Goal: Book appointment/travel/reservation

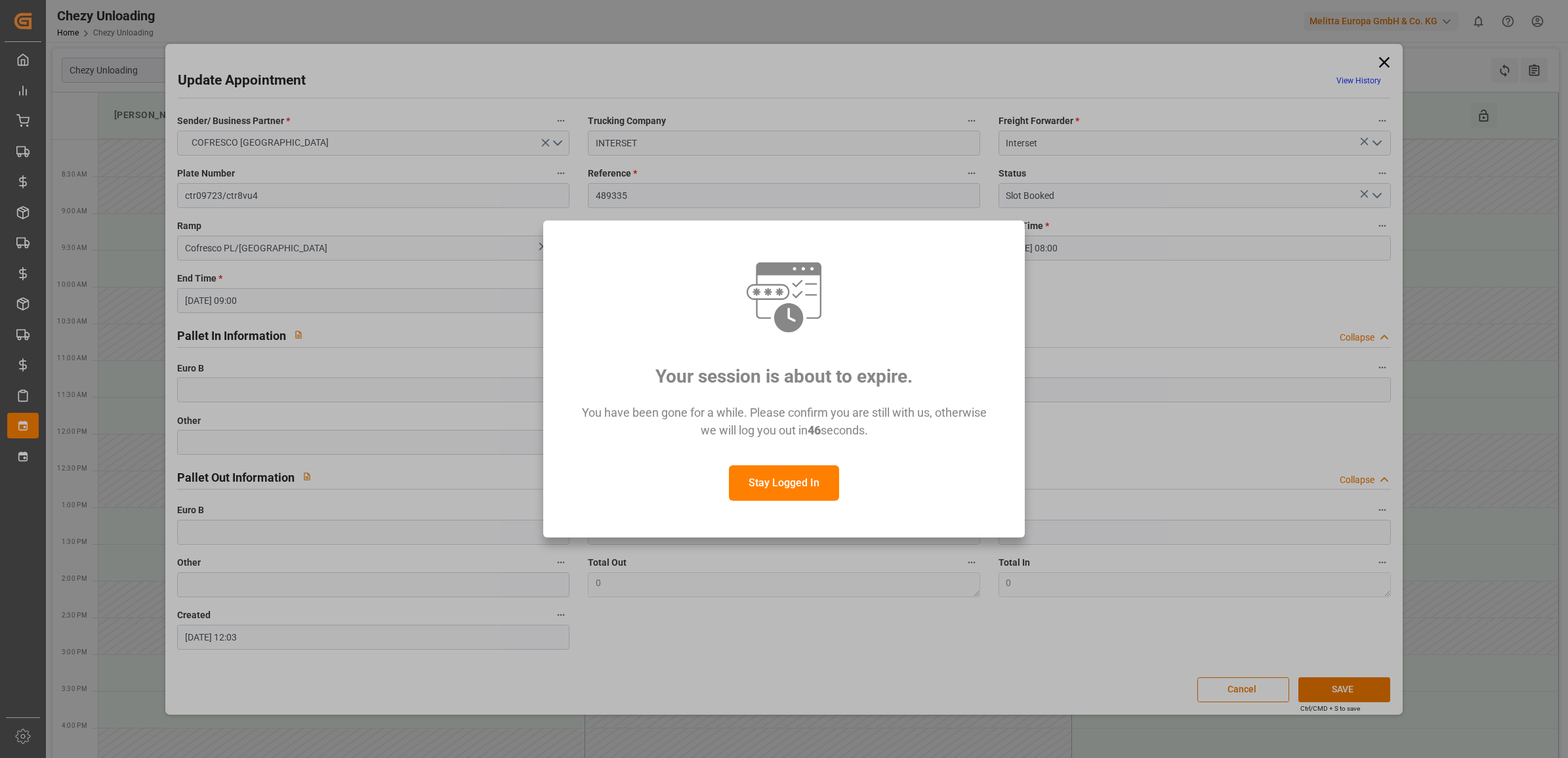
click at [761, 473] on button "Stay Logged In" at bounding box center [784, 482] width 110 height 35
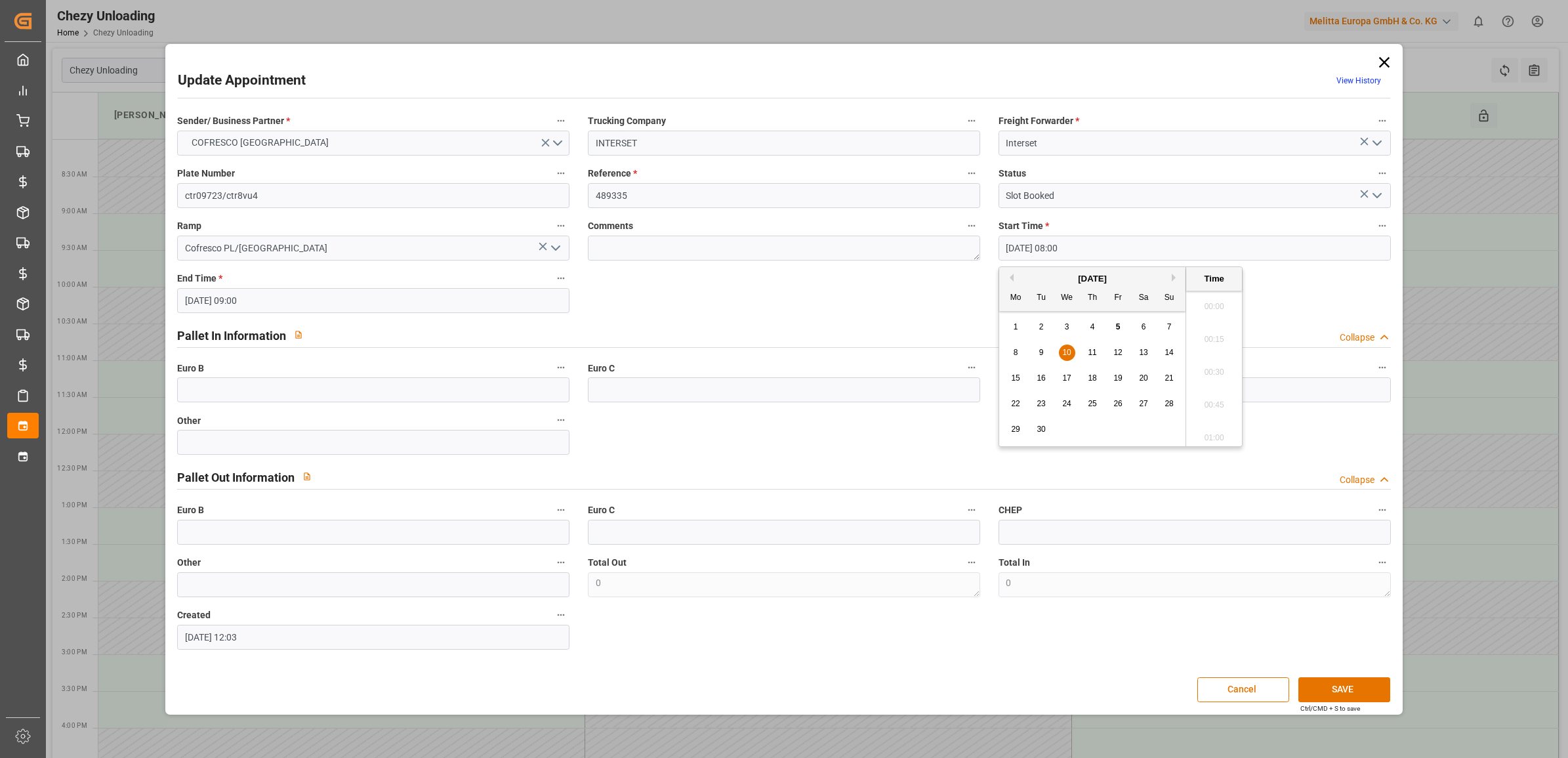
click at [1270, 253] on input "[DATE] 08:00" at bounding box center [1194, 248] width 392 height 25
click at [1041, 351] on span "9" at bounding box center [1041, 352] width 4 height 9
type input "[DATE] 08:00"
click at [1237, 692] on button "Cancel" at bounding box center [1243, 689] width 92 height 25
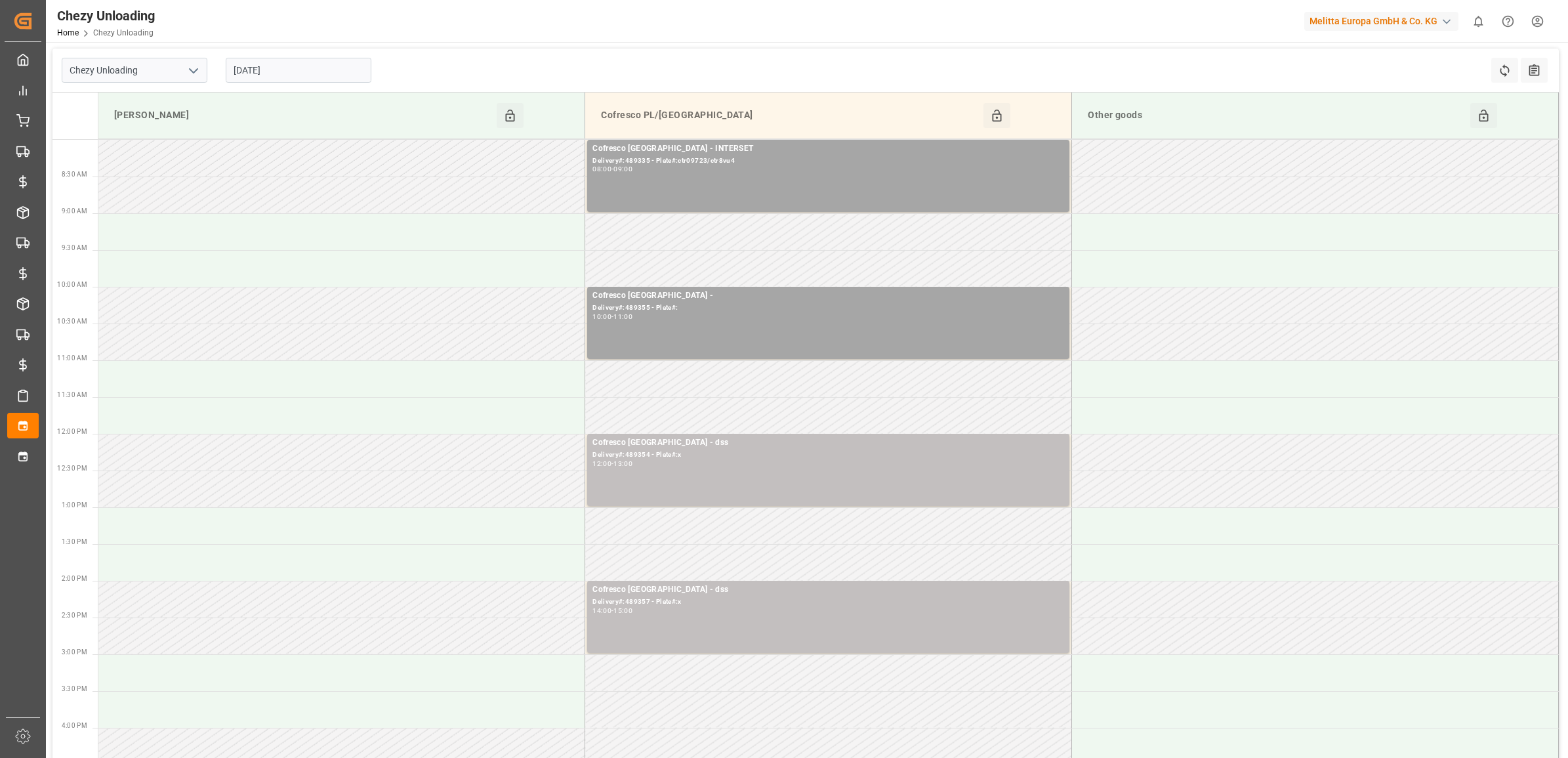
click at [282, 66] on input "[DATE]" at bounding box center [298, 70] width 145 height 25
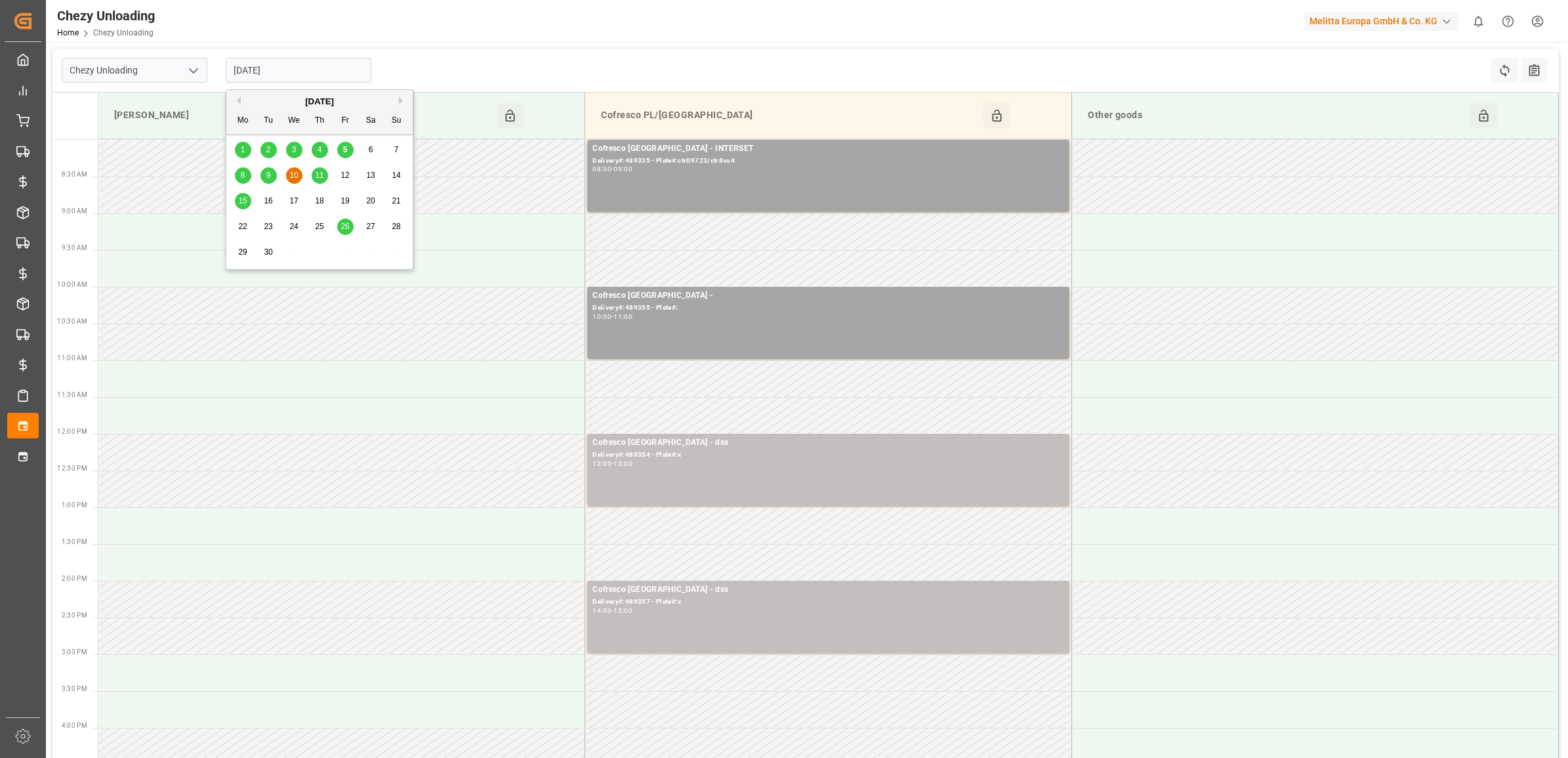
click at [267, 178] on span "9" at bounding box center [268, 175] width 4 height 9
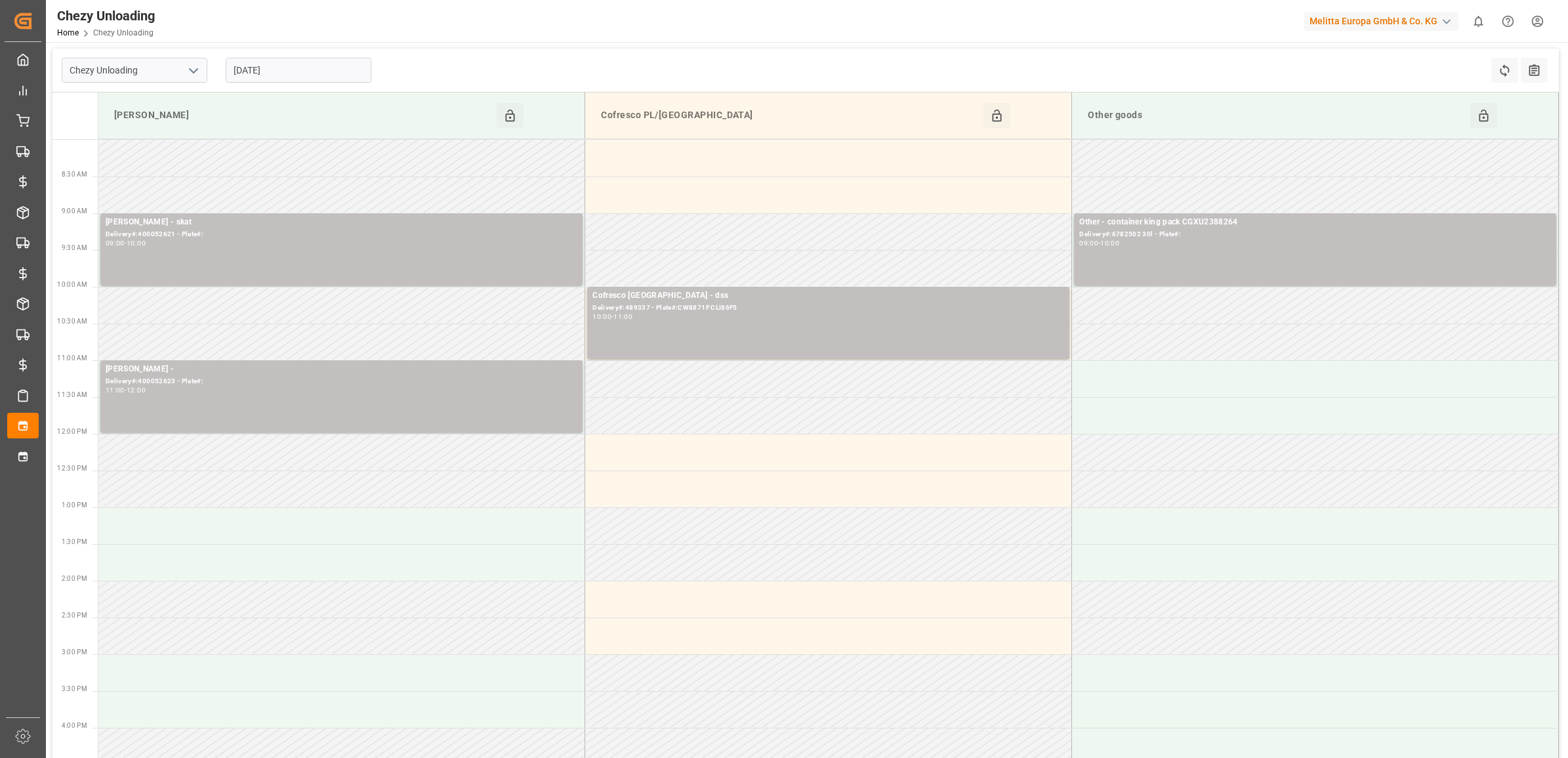
click at [303, 70] on input "[DATE]" at bounding box center [298, 70] width 145 height 25
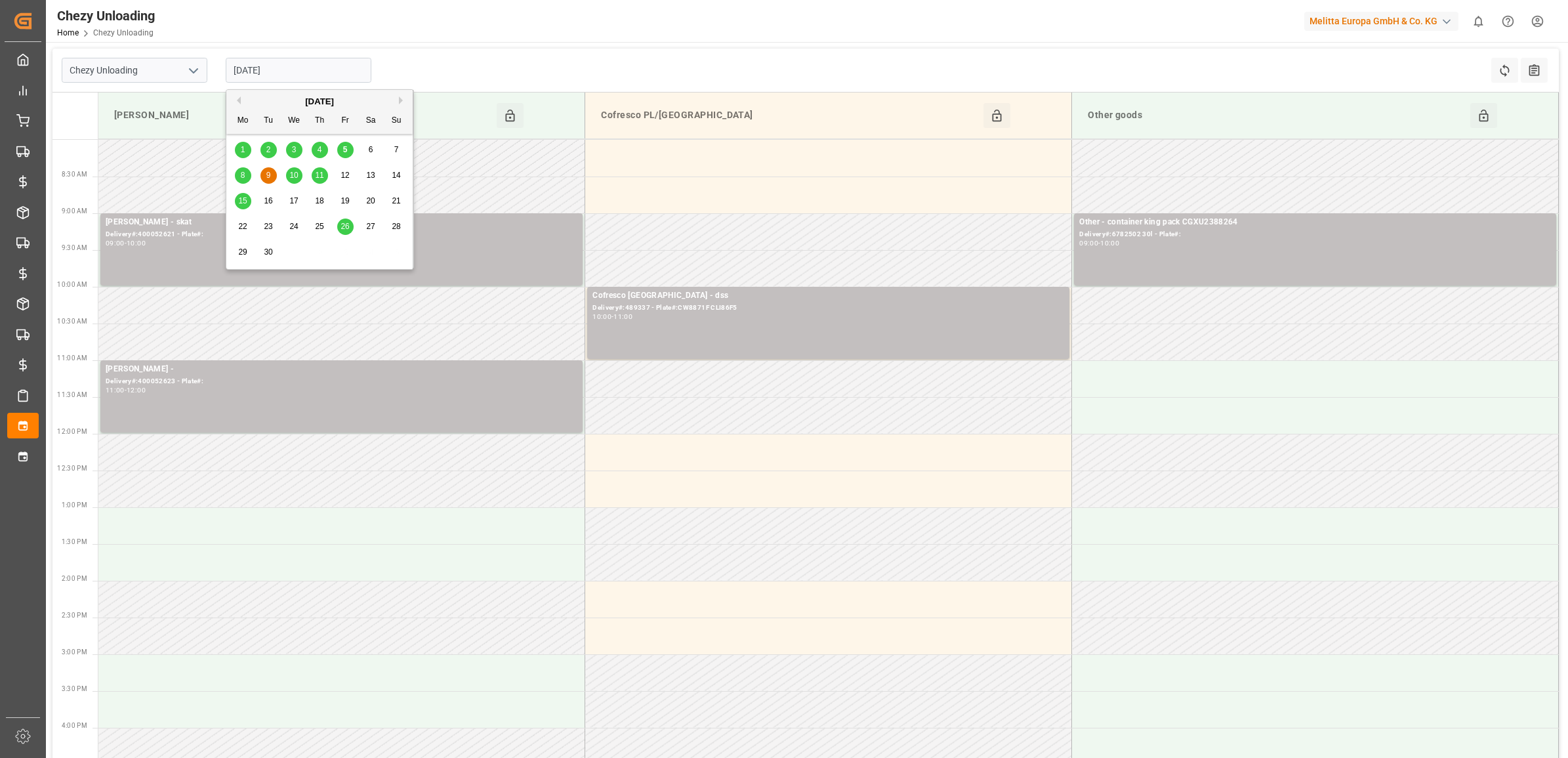
click at [293, 180] on span "10" at bounding box center [293, 175] width 8 height 9
type input "[DATE]"
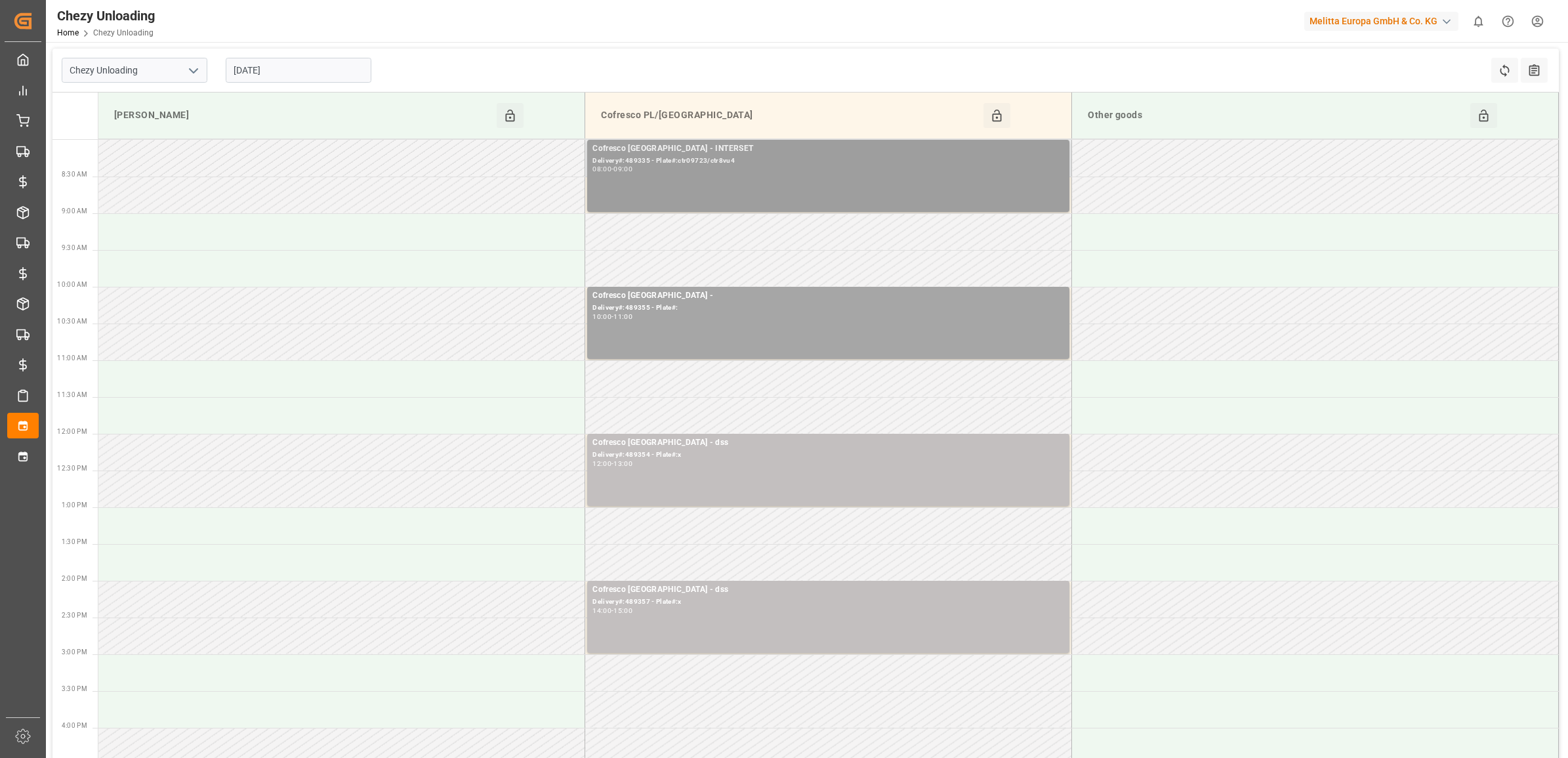
click at [660, 177] on div "Cofresco [GEOGRAPHIC_DATA] - INTERSET Delivery#:489335 - Plate#:ctr09723/ctr8vu…" at bounding box center [828, 176] width 471 height 67
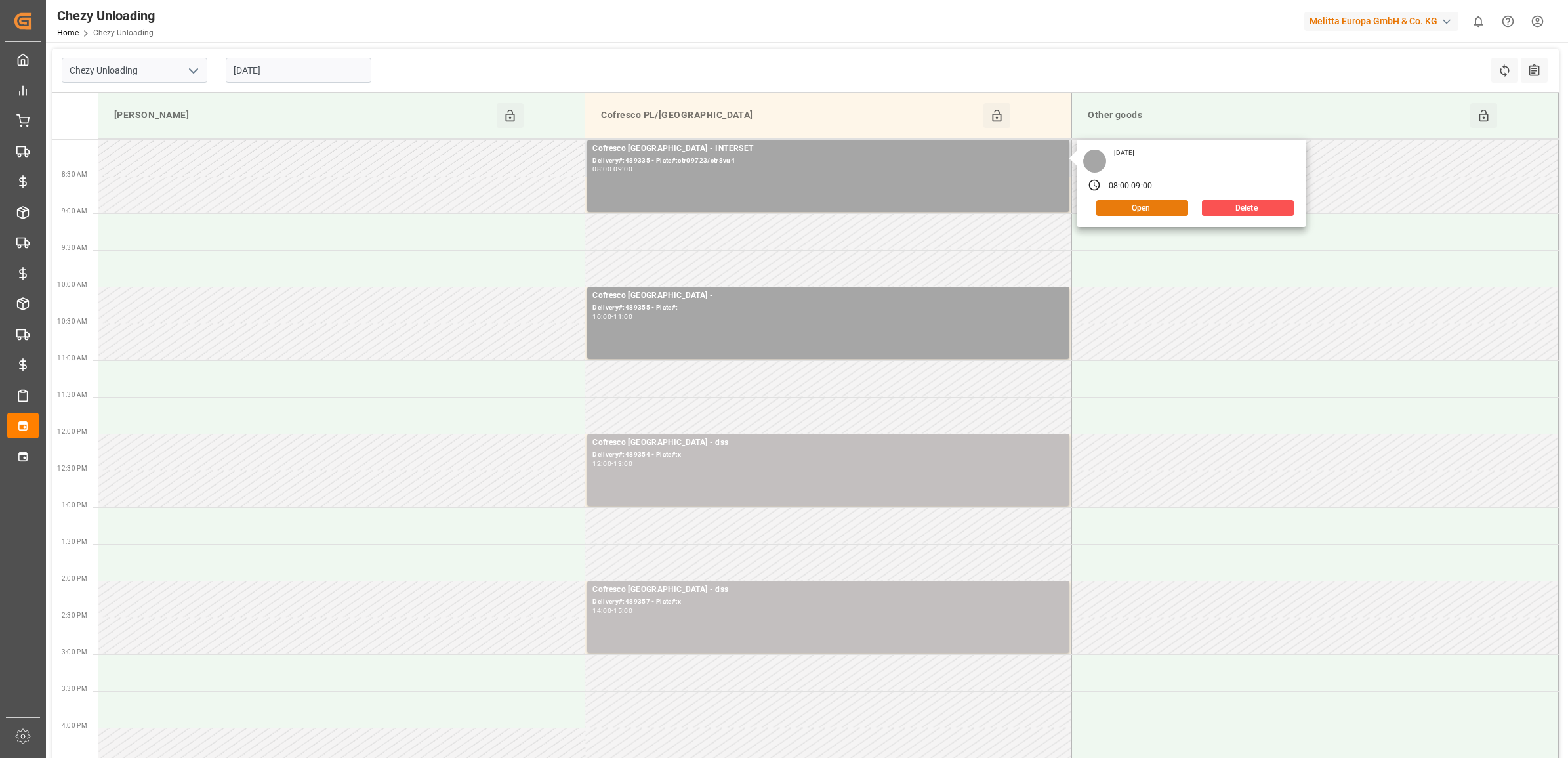
click at [1146, 201] on button "Open" at bounding box center [1142, 207] width 92 height 16
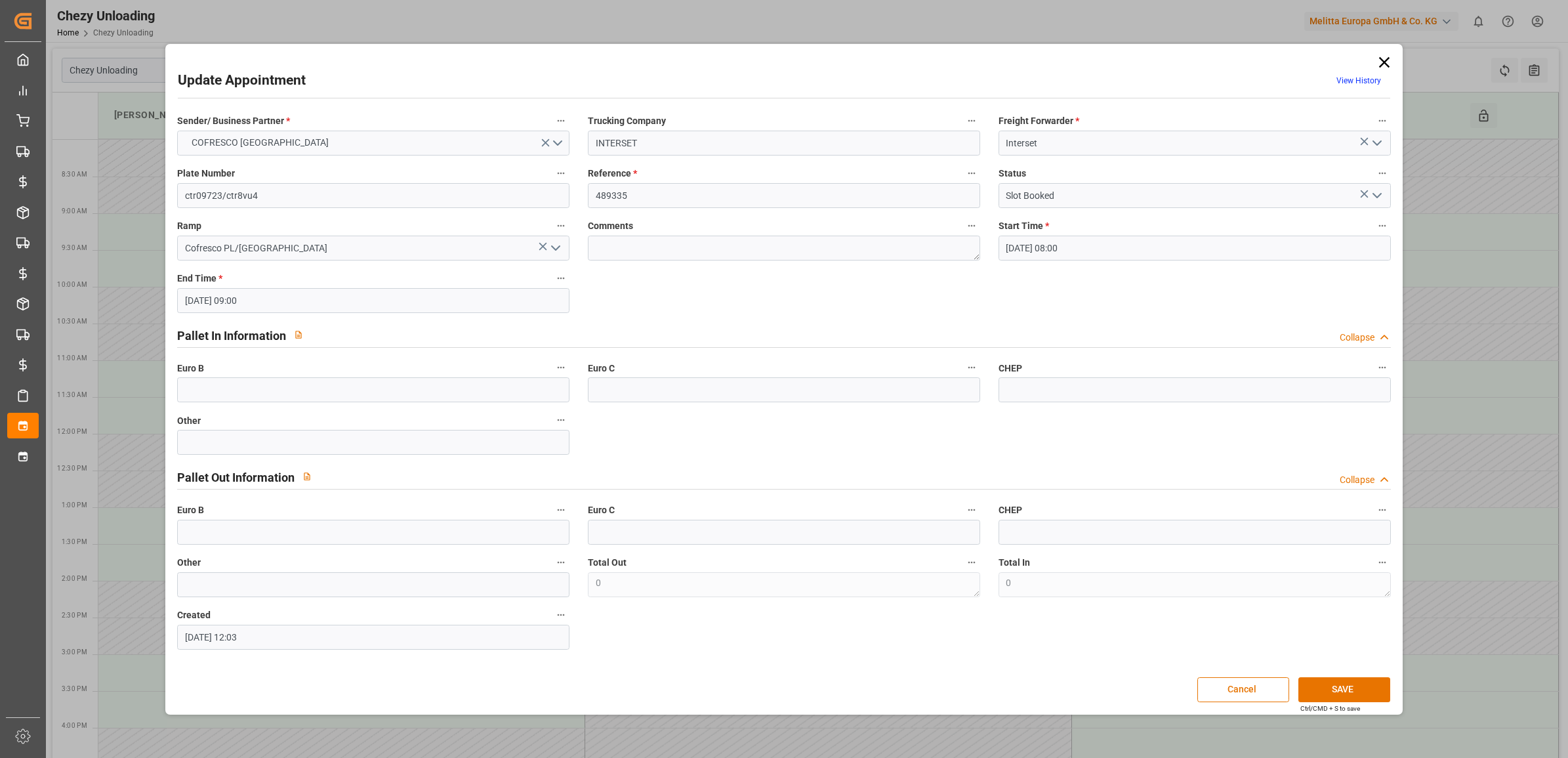
click at [1113, 244] on input "[DATE] 08:00" at bounding box center [1194, 248] width 392 height 25
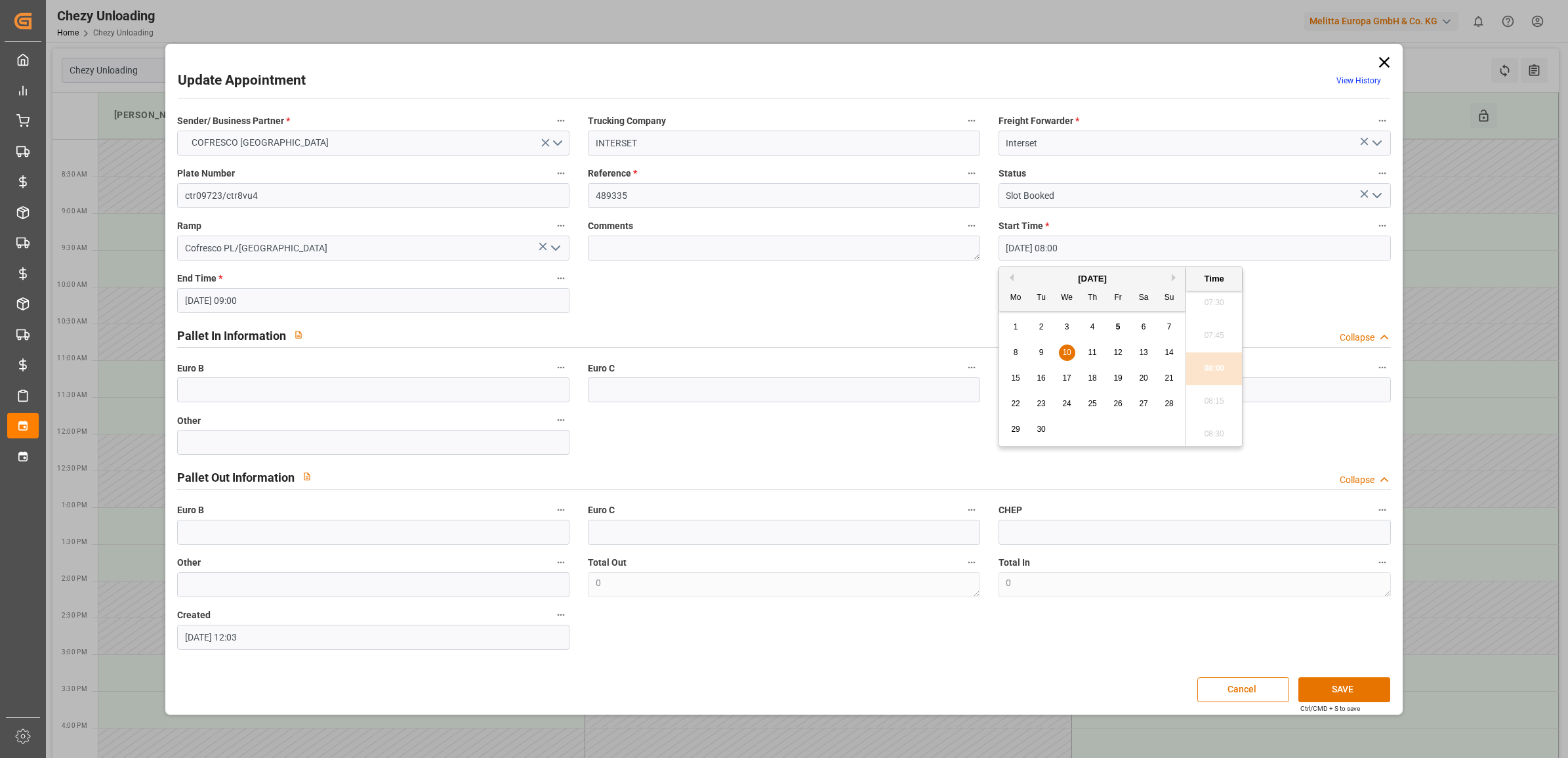
click at [1041, 349] on span "9" at bounding box center [1041, 352] width 4 height 9
type input "[DATE] 08:00"
click at [1205, 359] on li "08:00" at bounding box center [1214, 368] width 56 height 33
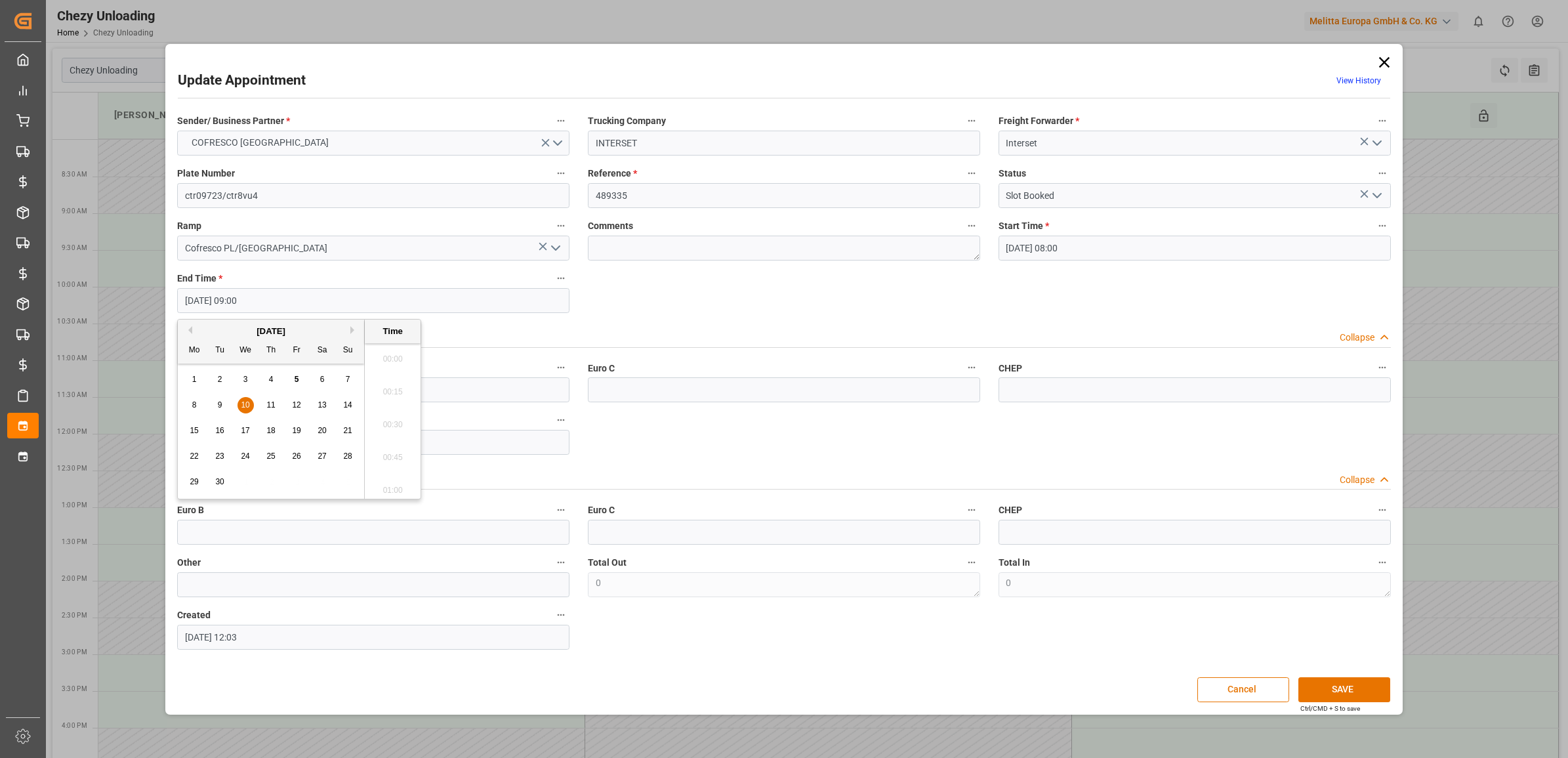
scroll to position [1119, 0]
click at [272, 295] on input "[DATE] 09:00" at bounding box center [373, 301] width 392 height 25
click at [232, 399] on div "8 9 10 11 12 13 14" at bounding box center [271, 404] width 179 height 26
click at [224, 402] on div "9" at bounding box center [221, 405] width 17 height 16
type input "[DATE] 09:00"
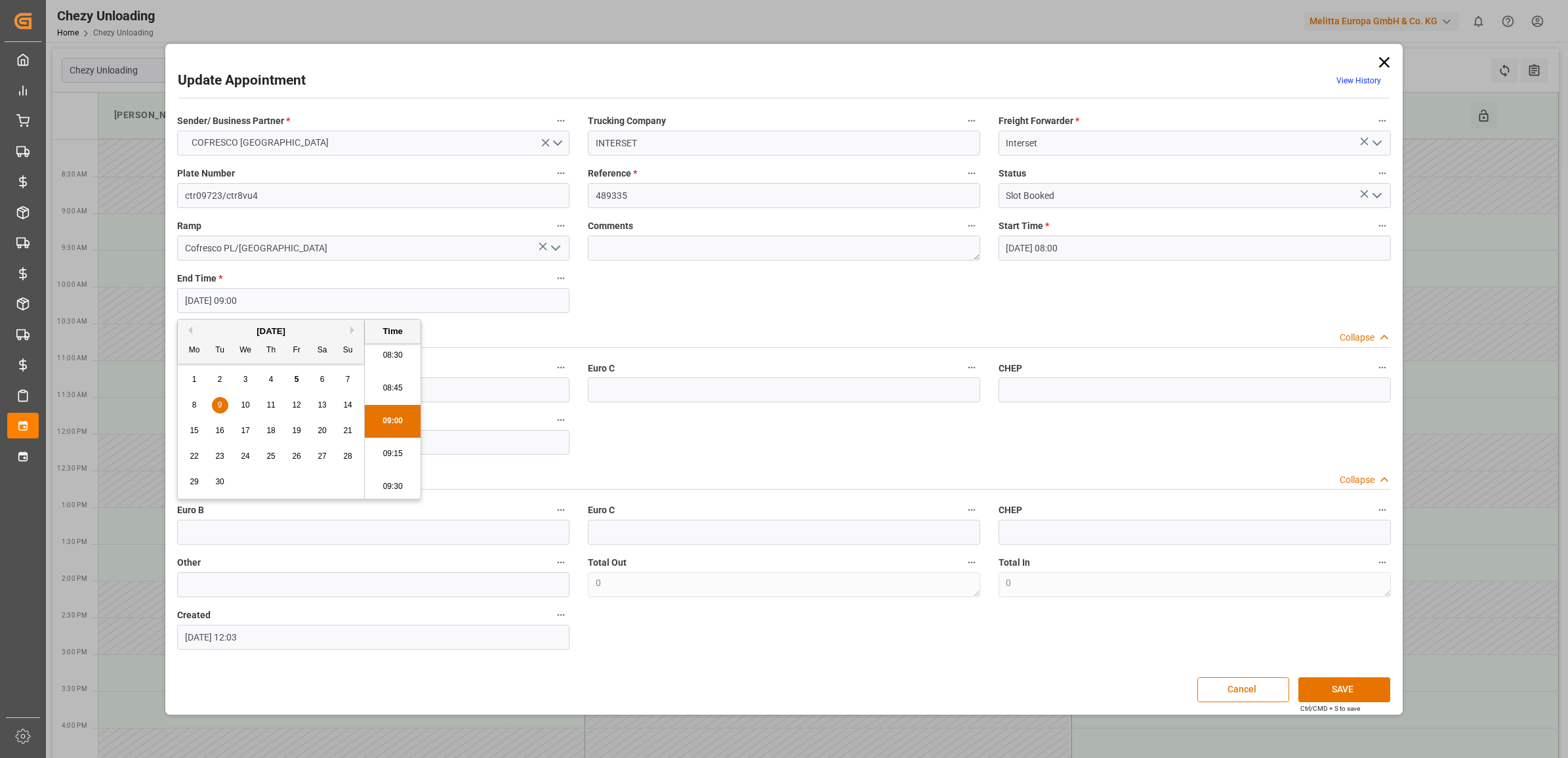
click at [388, 419] on li "09:00" at bounding box center [392, 420] width 56 height 33
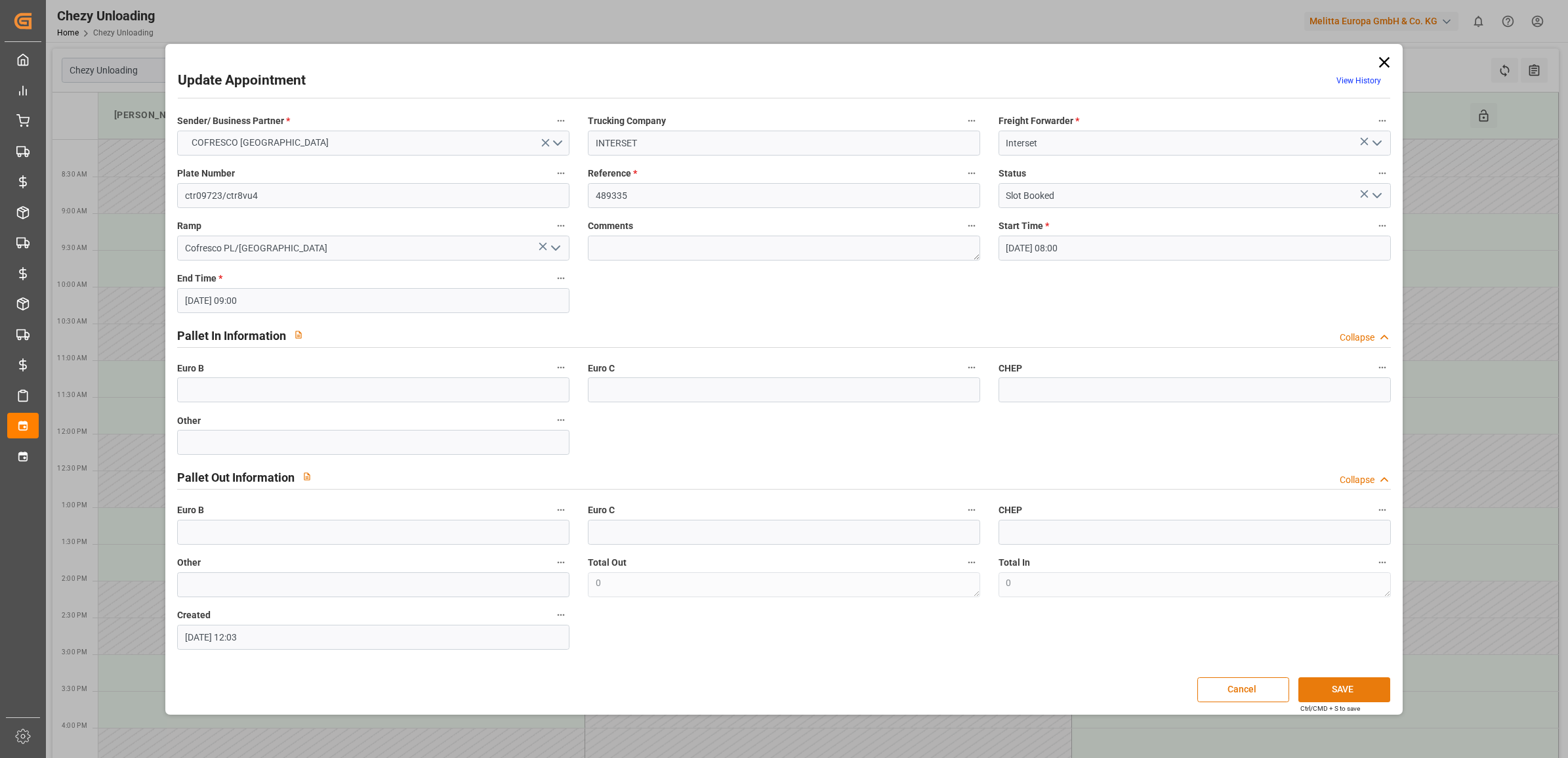
click at [1340, 685] on button "SAVE" at bounding box center [1344, 689] width 92 height 25
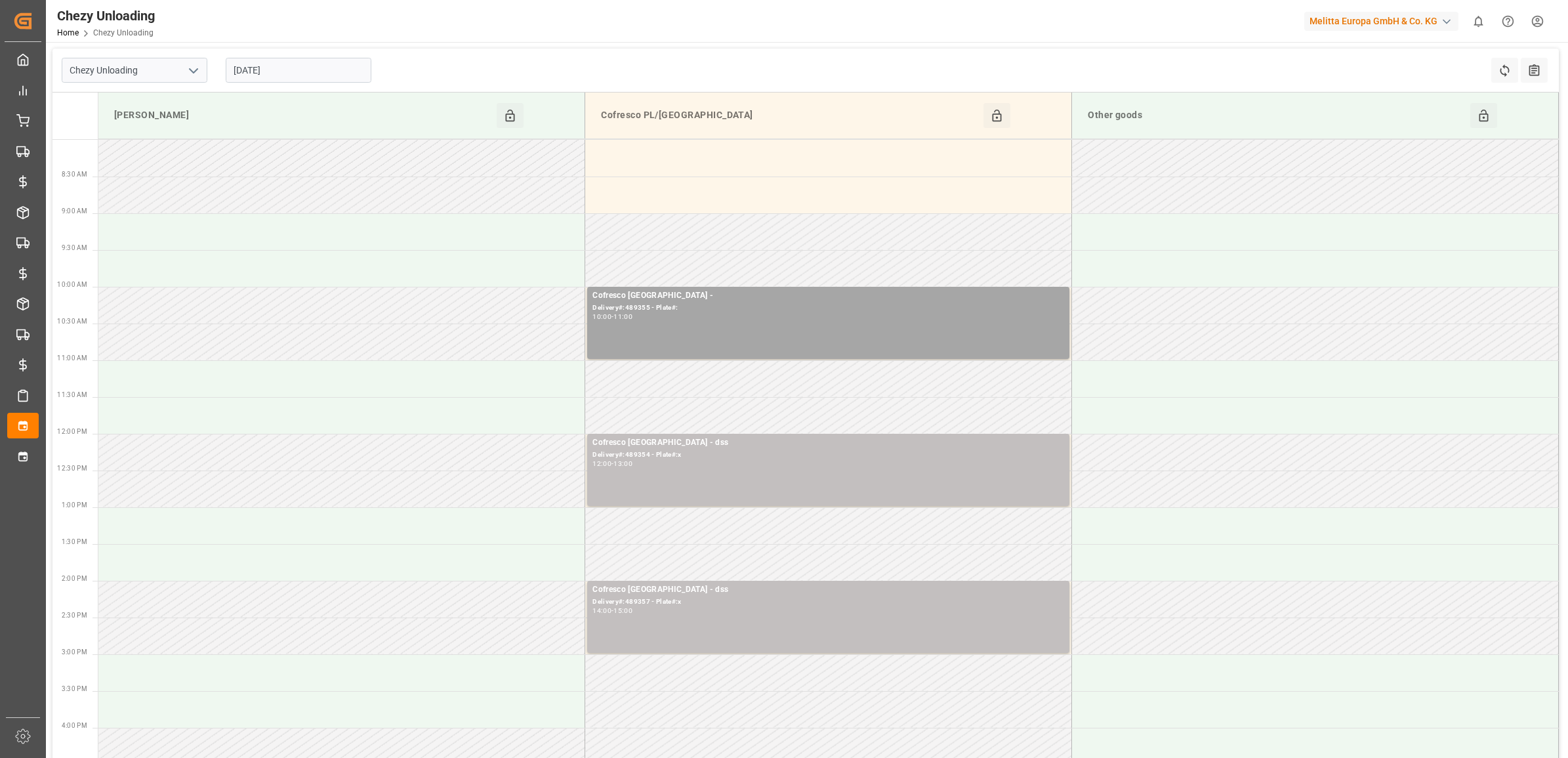
click at [318, 72] on input "[DATE]" at bounding box center [298, 70] width 145 height 25
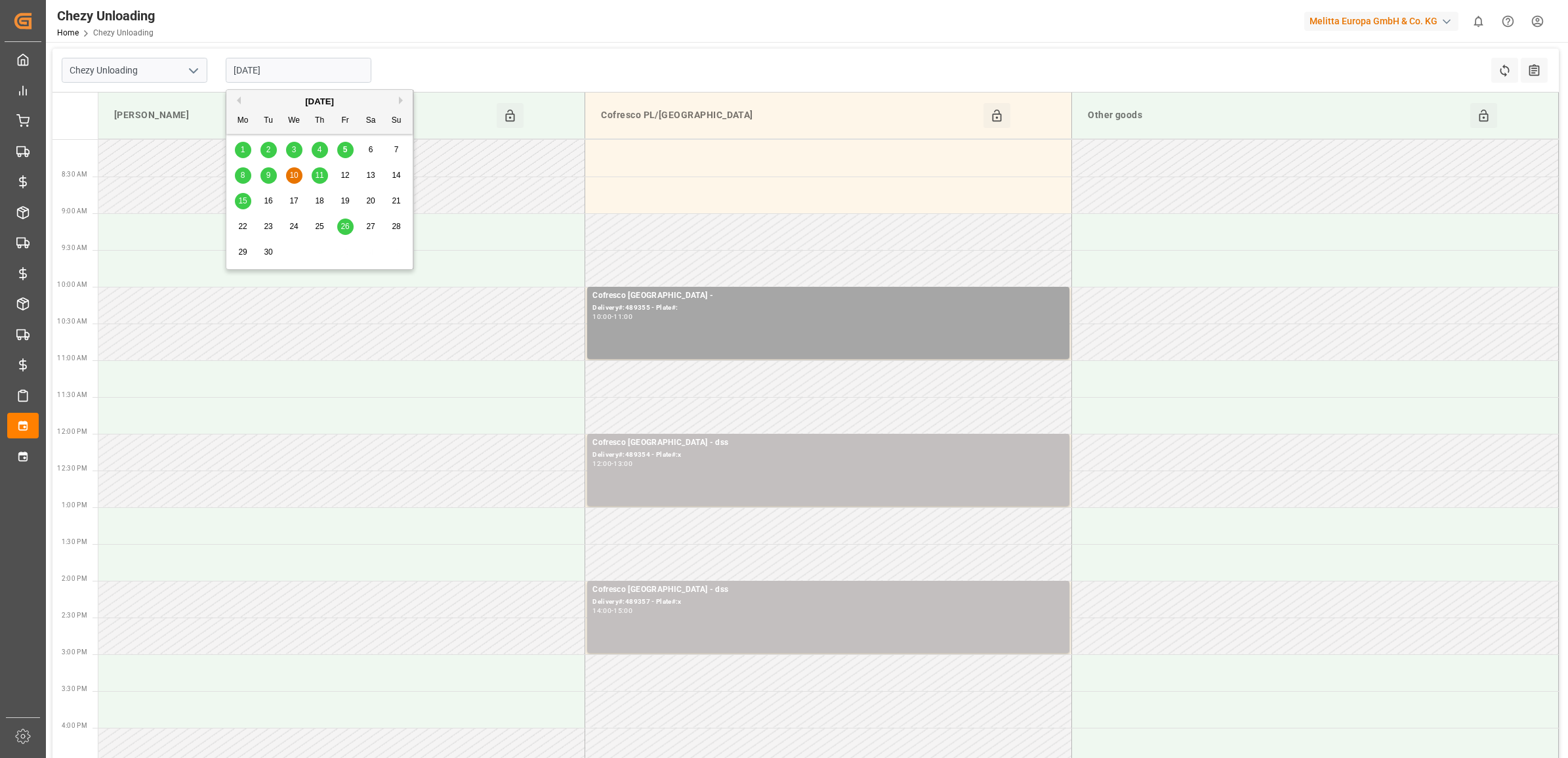
click at [272, 176] on div "9" at bounding box center [269, 176] width 17 height 16
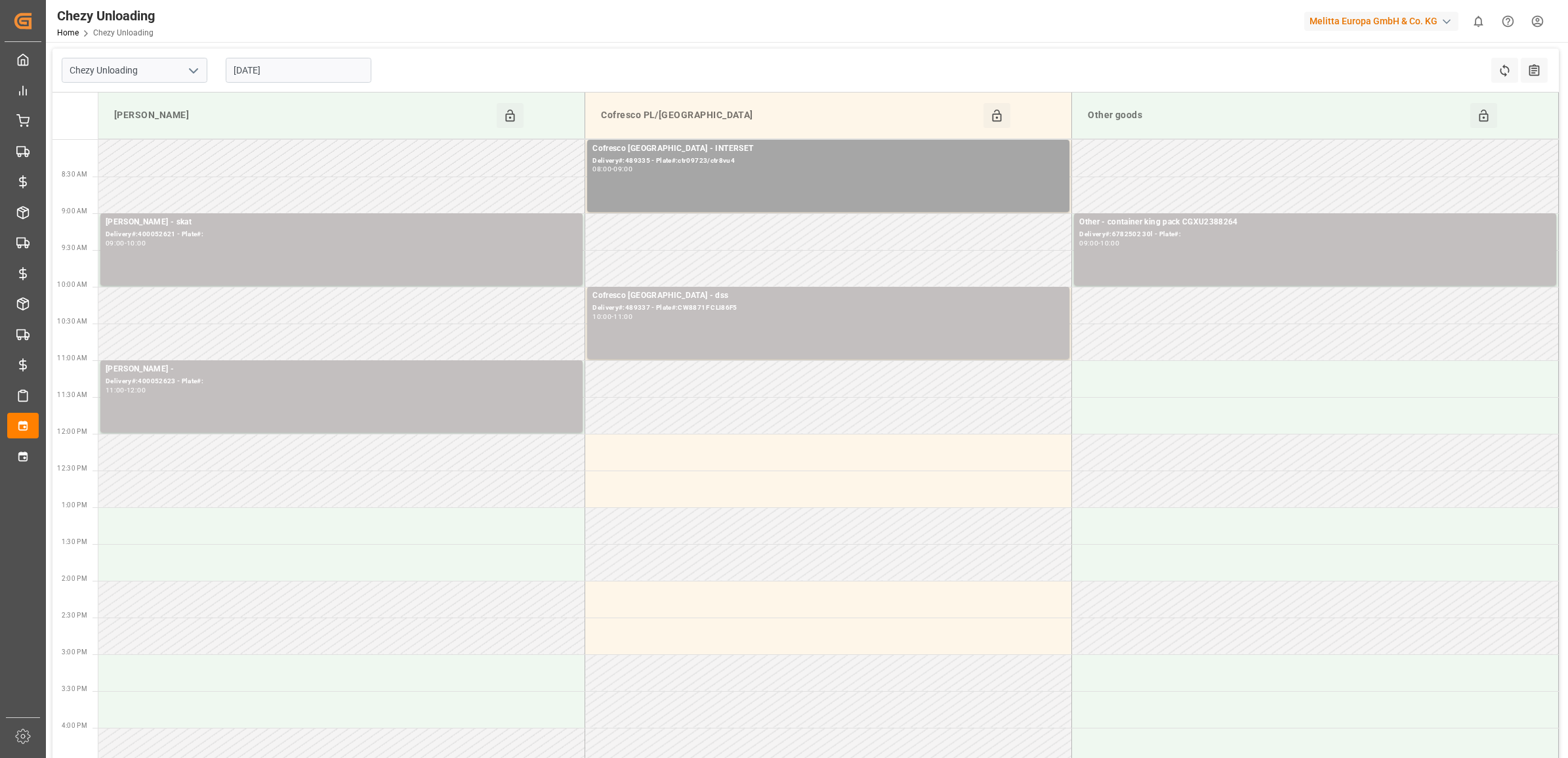
click at [295, 67] on input "[DATE]" at bounding box center [298, 70] width 145 height 25
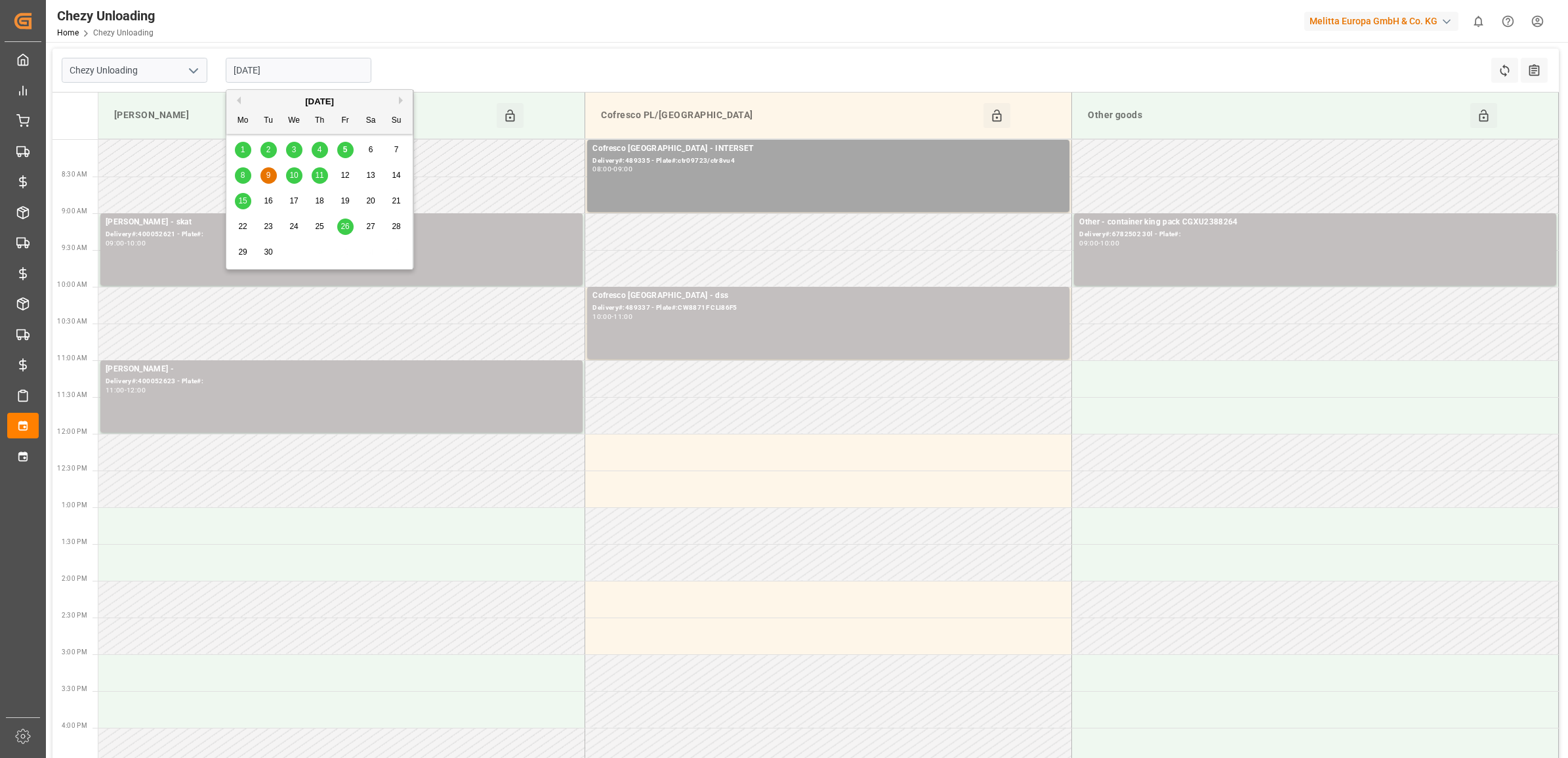
click at [298, 178] on span "10" at bounding box center [293, 175] width 8 height 9
type input "[DATE]"
